Goal: Information Seeking & Learning: Learn about a topic

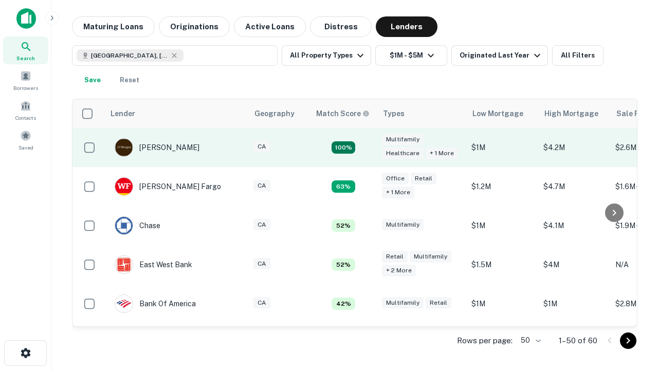
click at [365, 148] on td "100%" at bounding box center [343, 147] width 67 height 39
